Goal: Go to known website: Access a specific website the user already knows

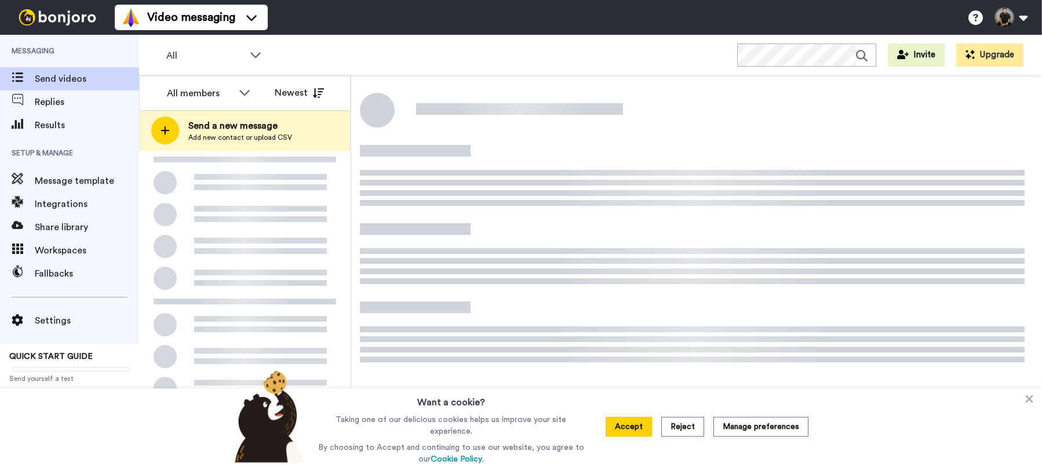
scroll to position [8, 0]
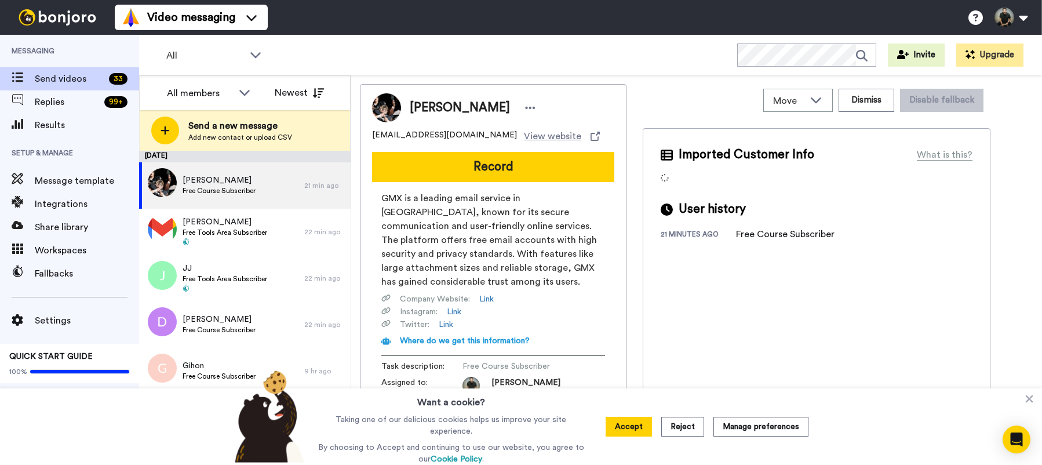
click at [691, 435] on button "Reject" at bounding box center [682, 427] width 43 height 20
